Goal: Go to known website: Access a specific website the user already knows

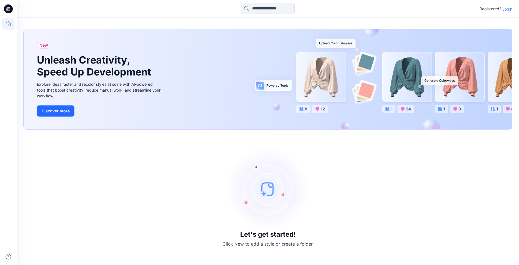
click at [510, 9] on p "Login" at bounding box center [507, 9] width 10 height 6
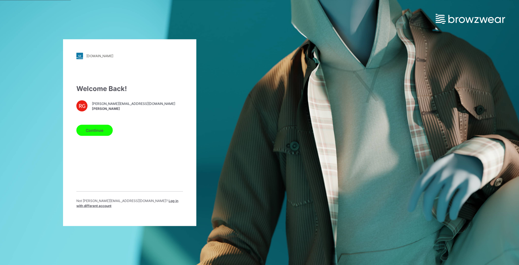
click at [101, 129] on button "Continue" at bounding box center [94, 130] width 36 height 11
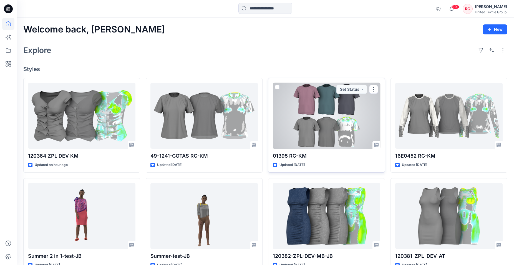
click at [308, 125] on div at bounding box center [326, 116] width 107 height 66
